Goal: Information Seeking & Learning: Learn about a topic

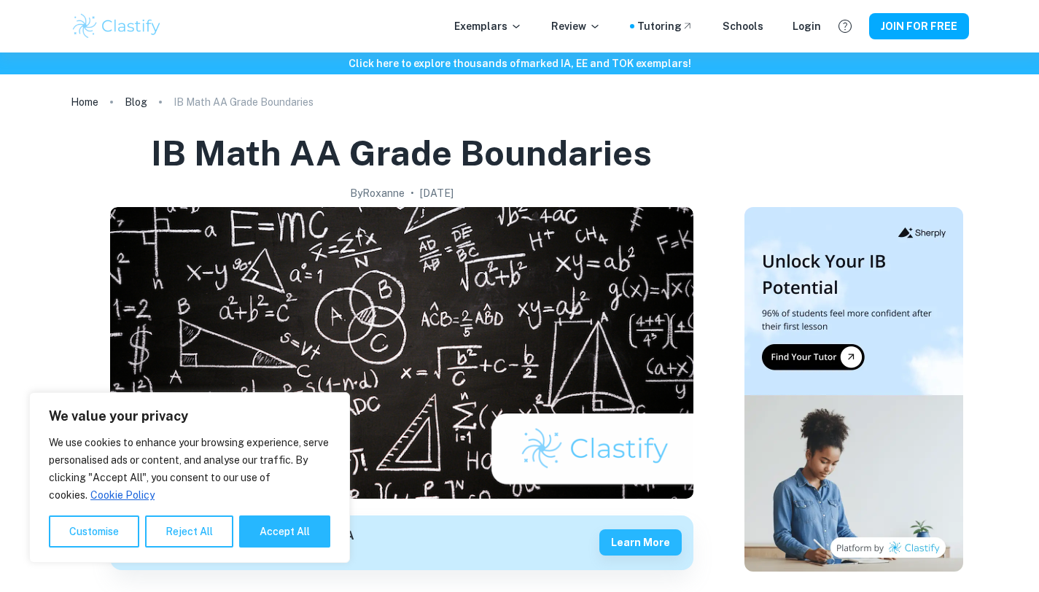
click at [289, 528] on button "Accept All" at bounding box center [284, 531] width 91 height 32
checkbox input "true"
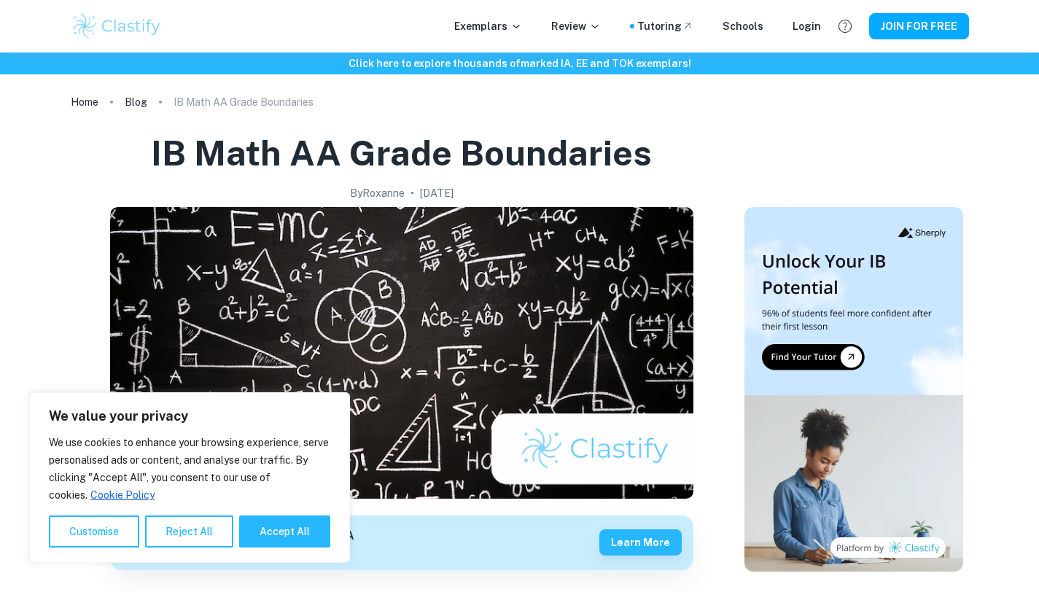
checkbox input "true"
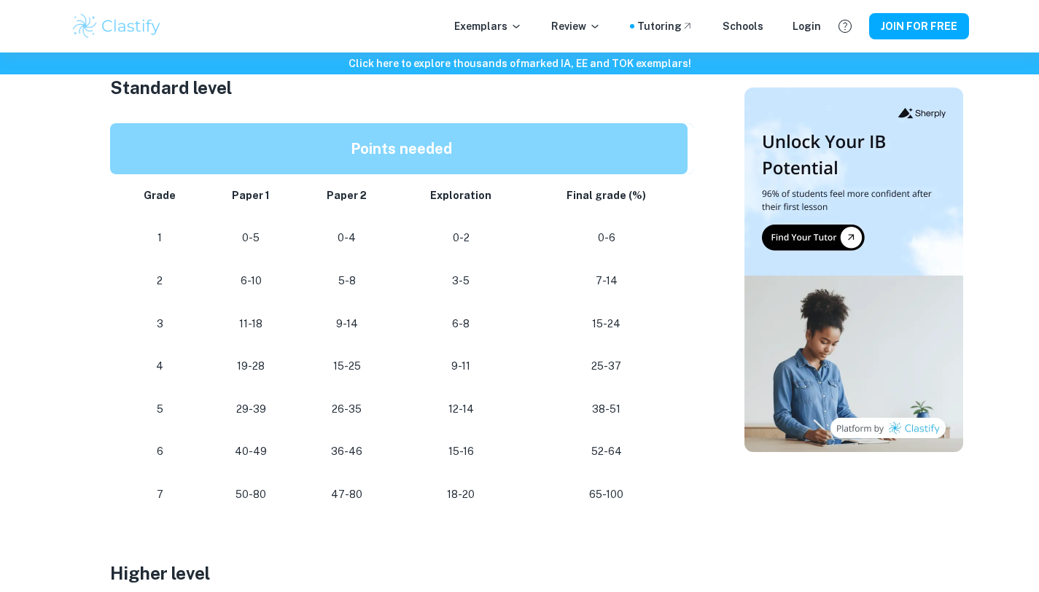
scroll to position [754, 0]
click at [488, 21] on p "Exemplars" at bounding box center [488, 26] width 68 height 16
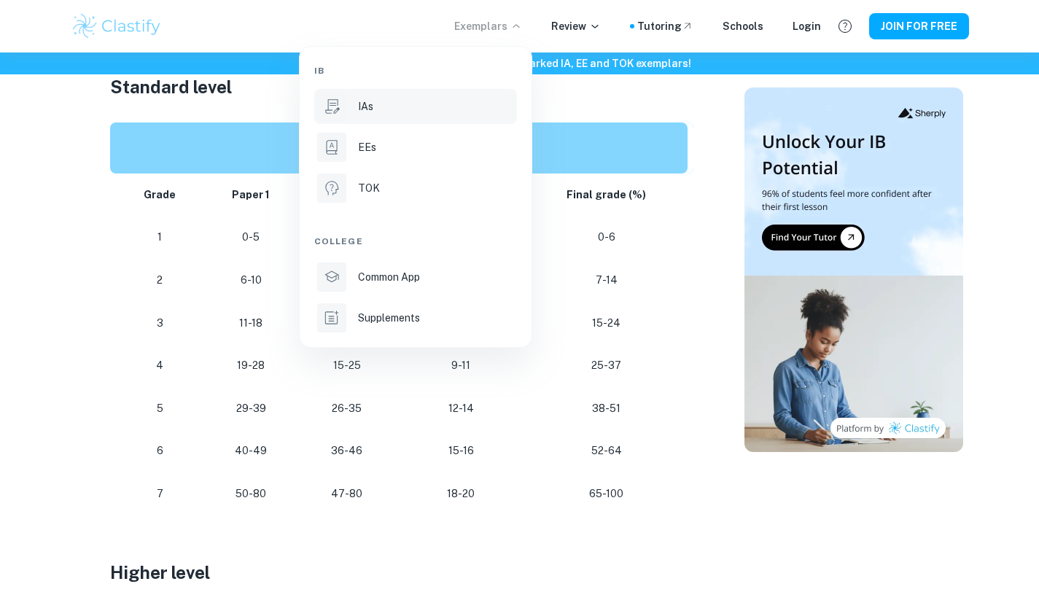
click at [451, 115] on li "IAs" at bounding box center [415, 106] width 203 height 35
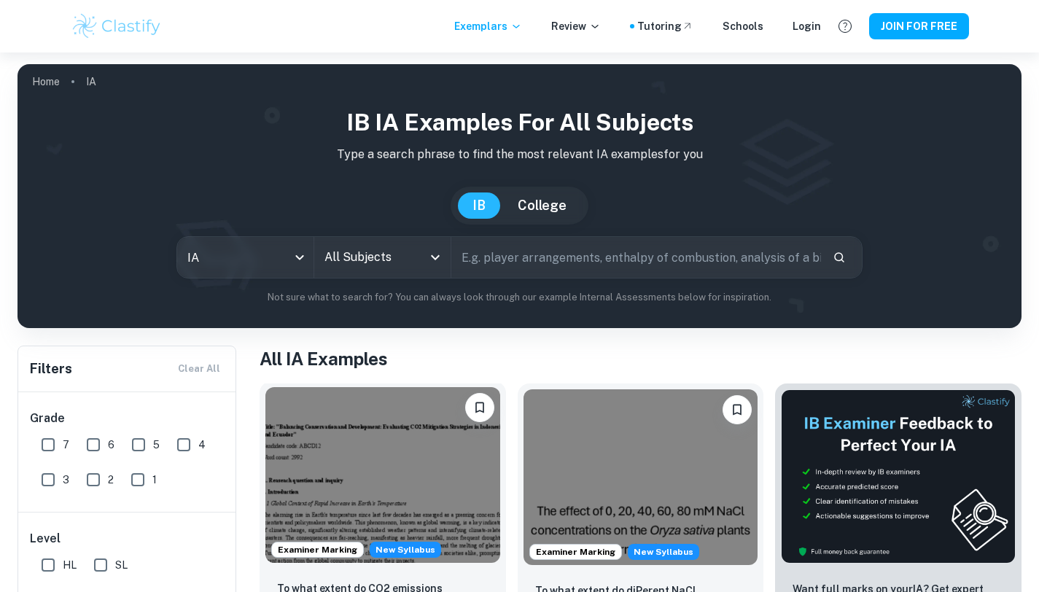
scroll to position [117, 0]
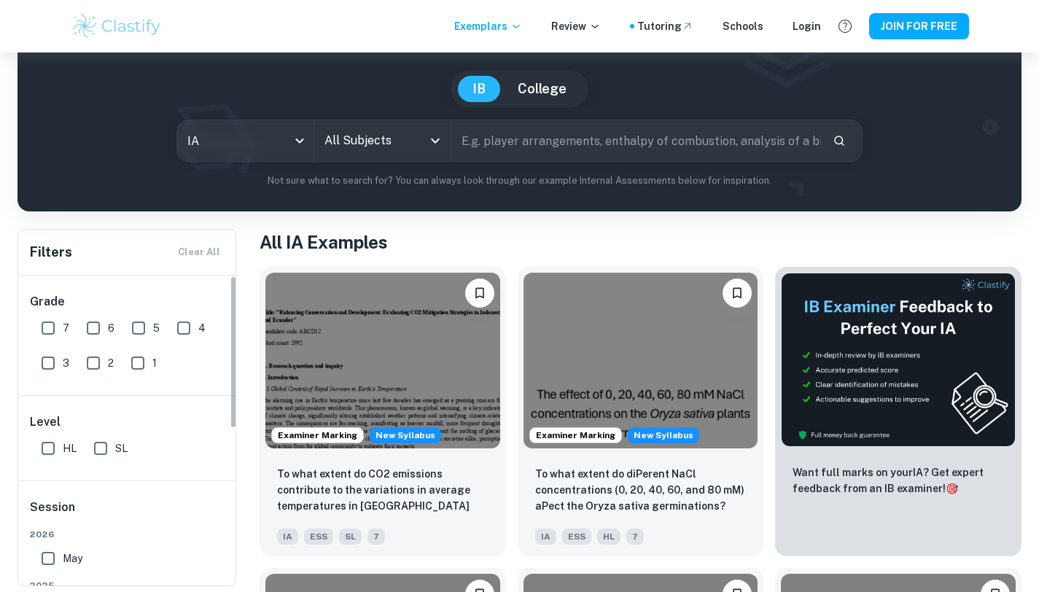
click at [94, 444] on input "SL" at bounding box center [100, 448] width 29 height 29
checkbox input "true"
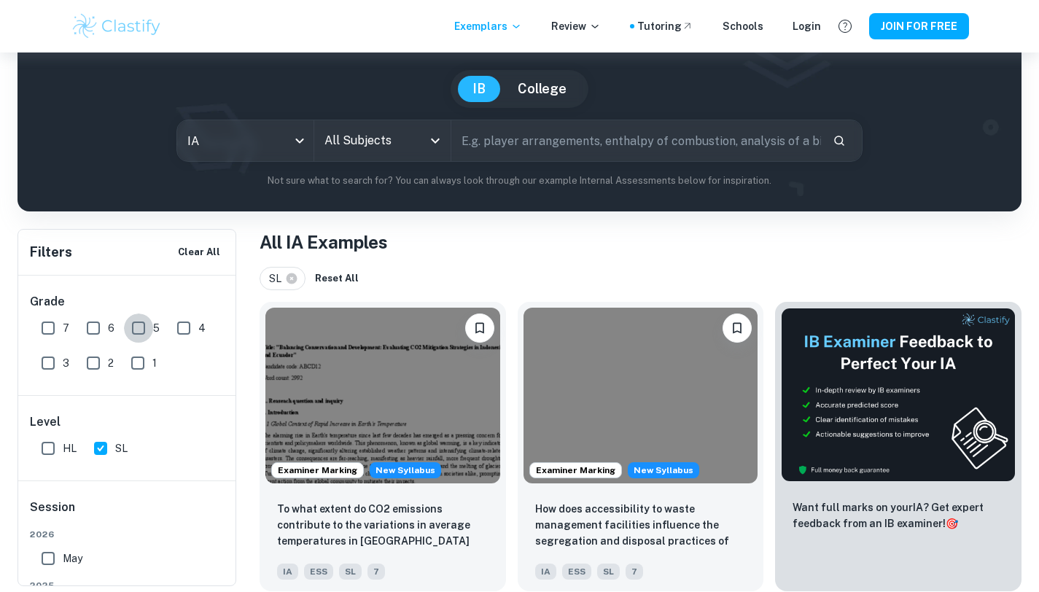
click at [133, 326] on input "5" at bounding box center [138, 327] width 29 height 29
checkbox input "true"
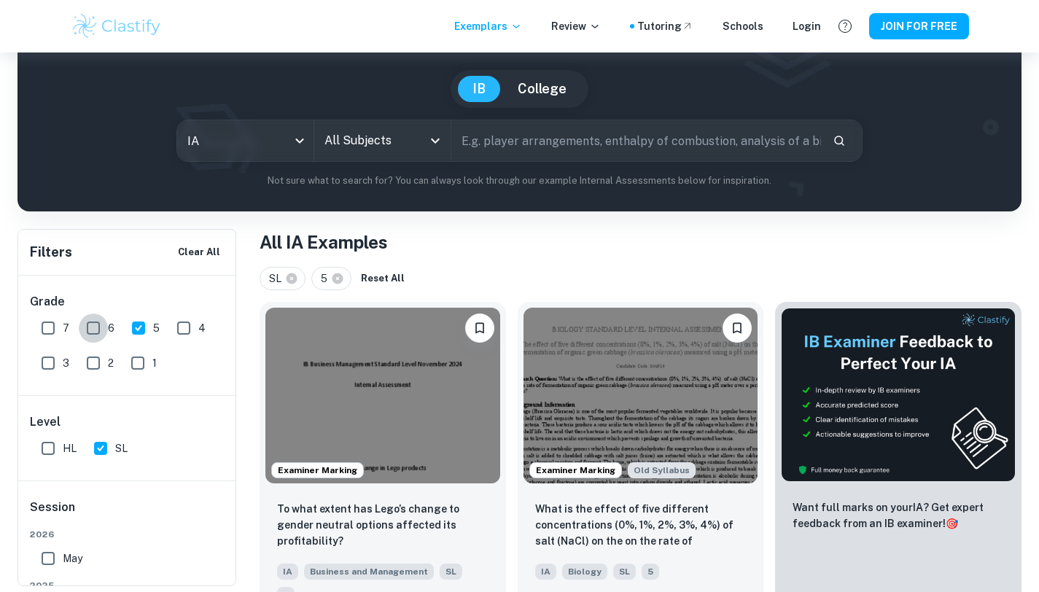
click at [88, 326] on input "6" at bounding box center [93, 327] width 29 height 29
checkbox input "true"
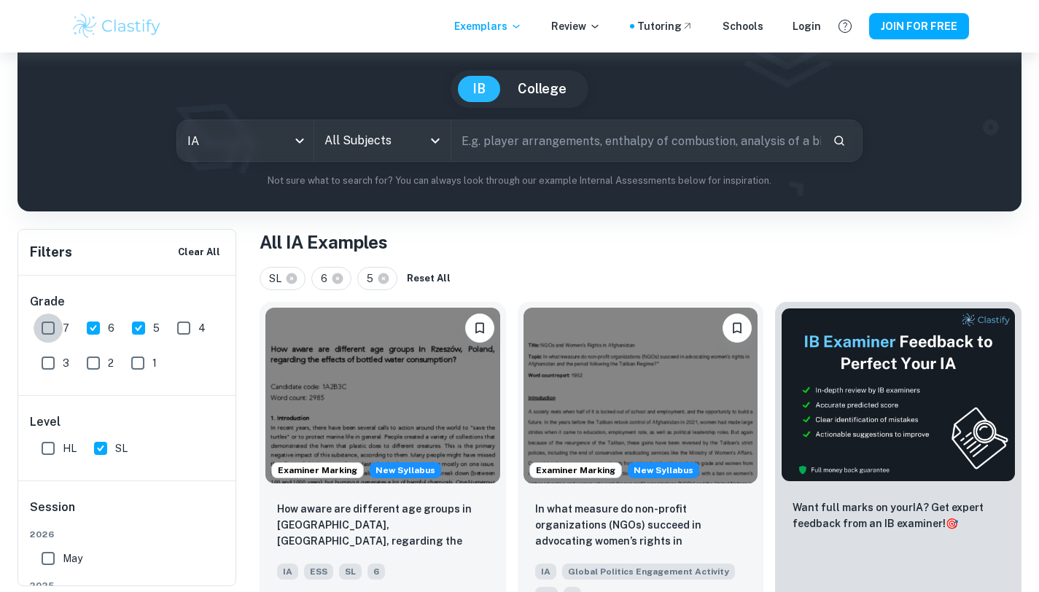
click at [41, 326] on input "7" at bounding box center [48, 327] width 29 height 29
checkbox input "true"
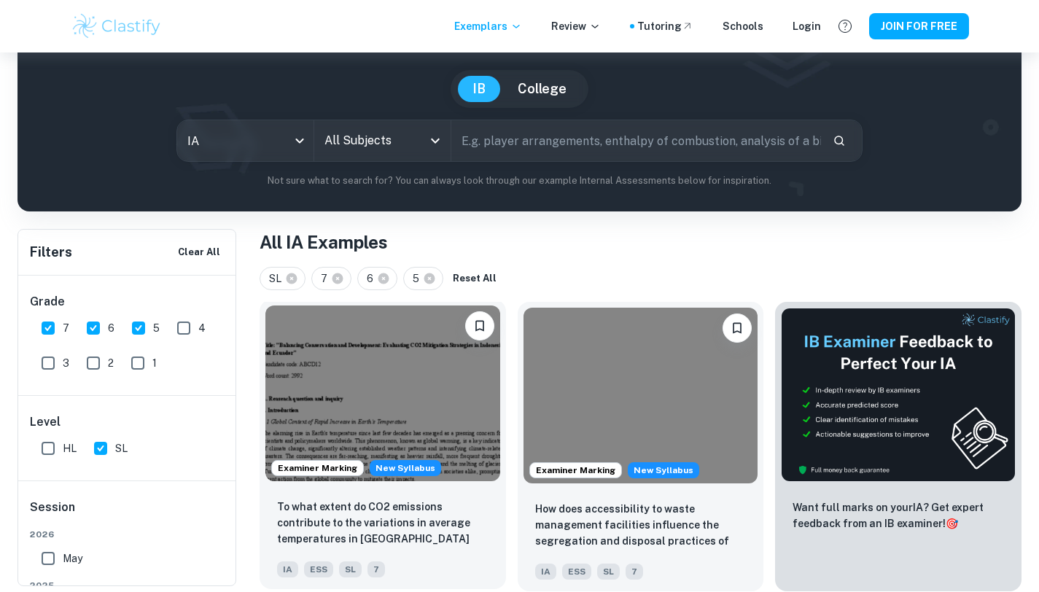
click at [418, 426] on img at bounding box center [382, 393] width 235 height 176
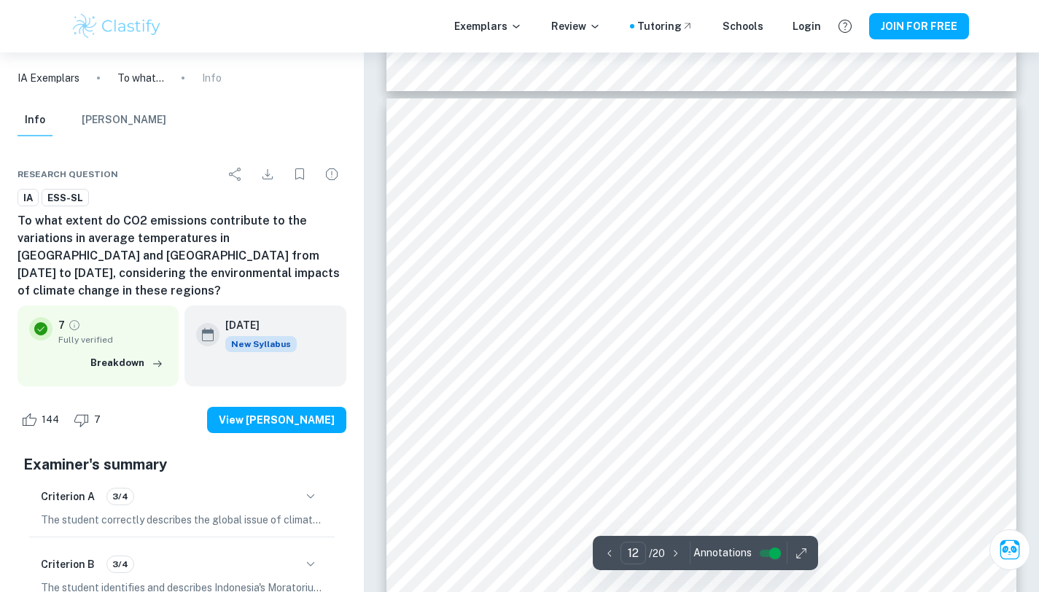
scroll to position [9326, 0]
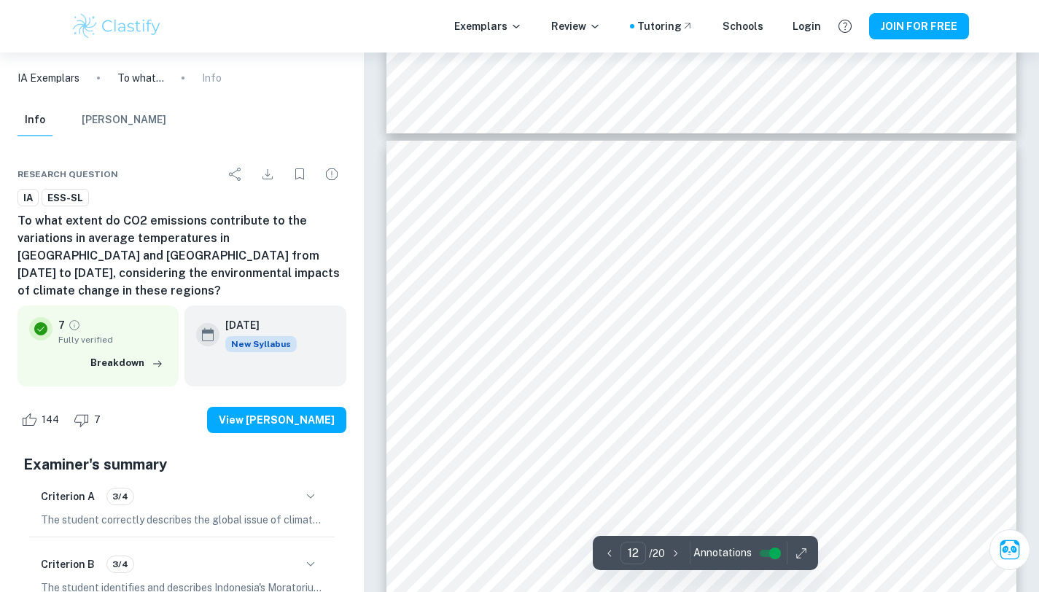
type input "11"
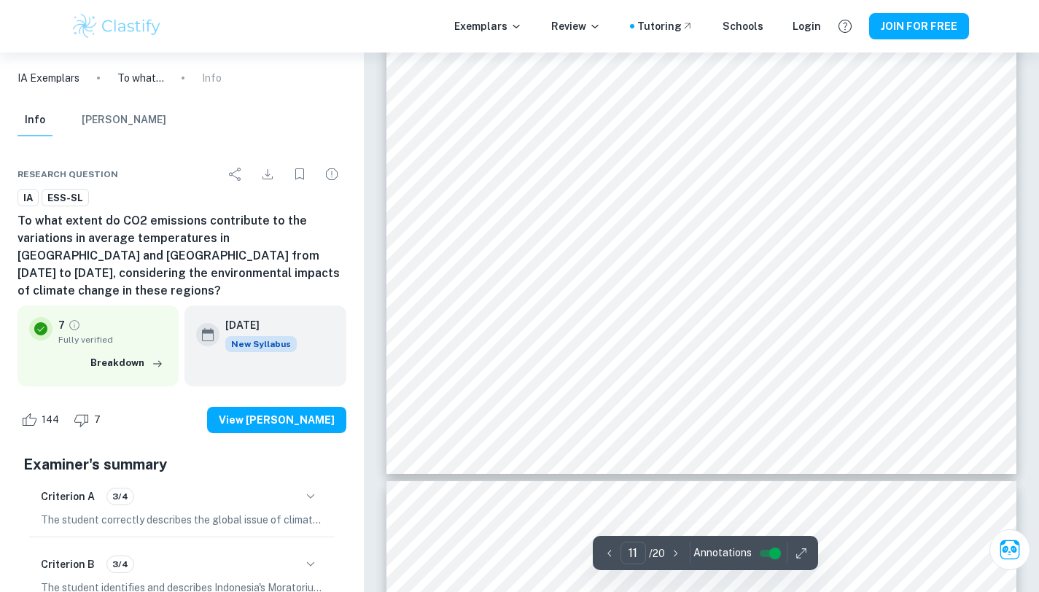
scroll to position [8938, 0]
